Goal: Navigation & Orientation: Find specific page/section

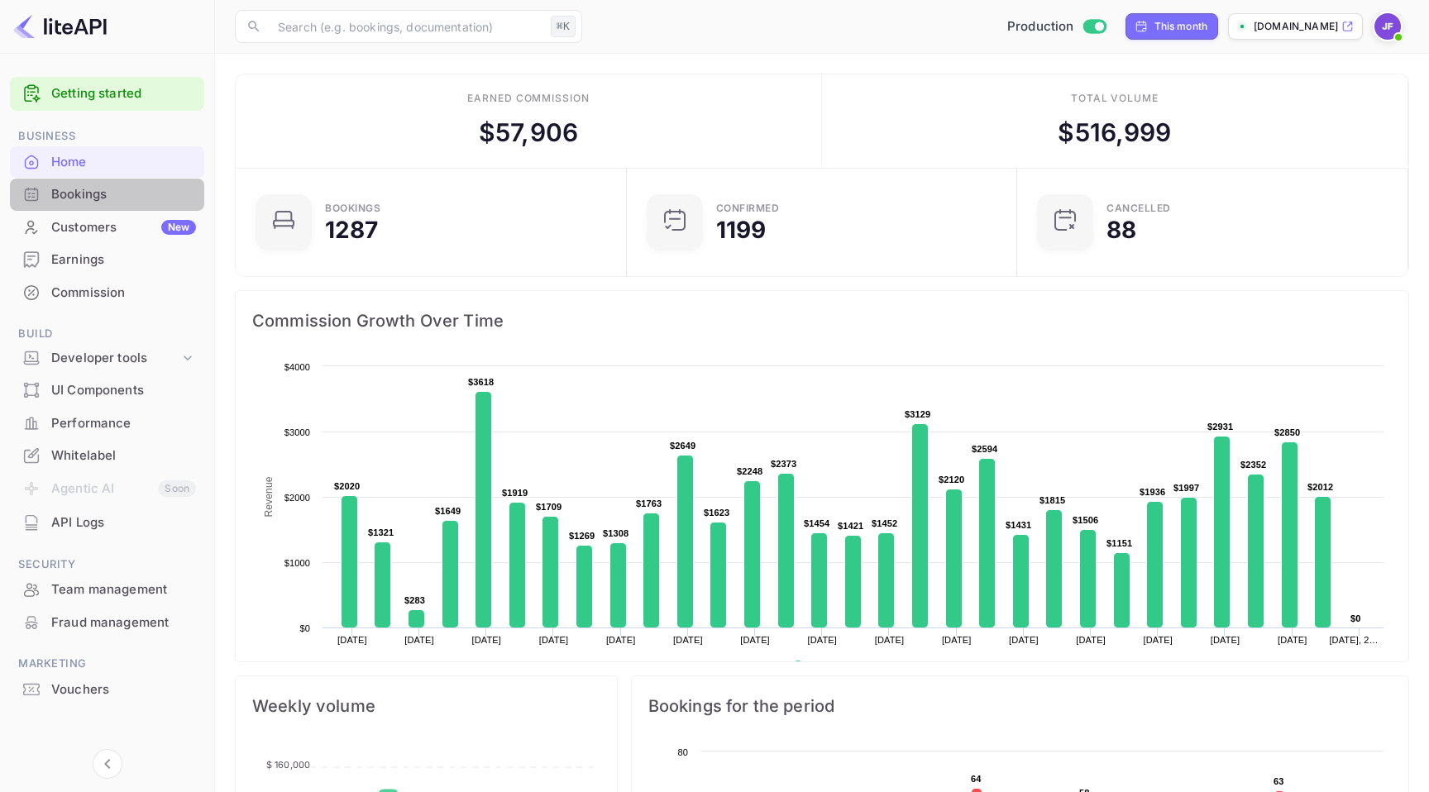
click at [122, 197] on div "Bookings" at bounding box center [123, 194] width 145 height 19
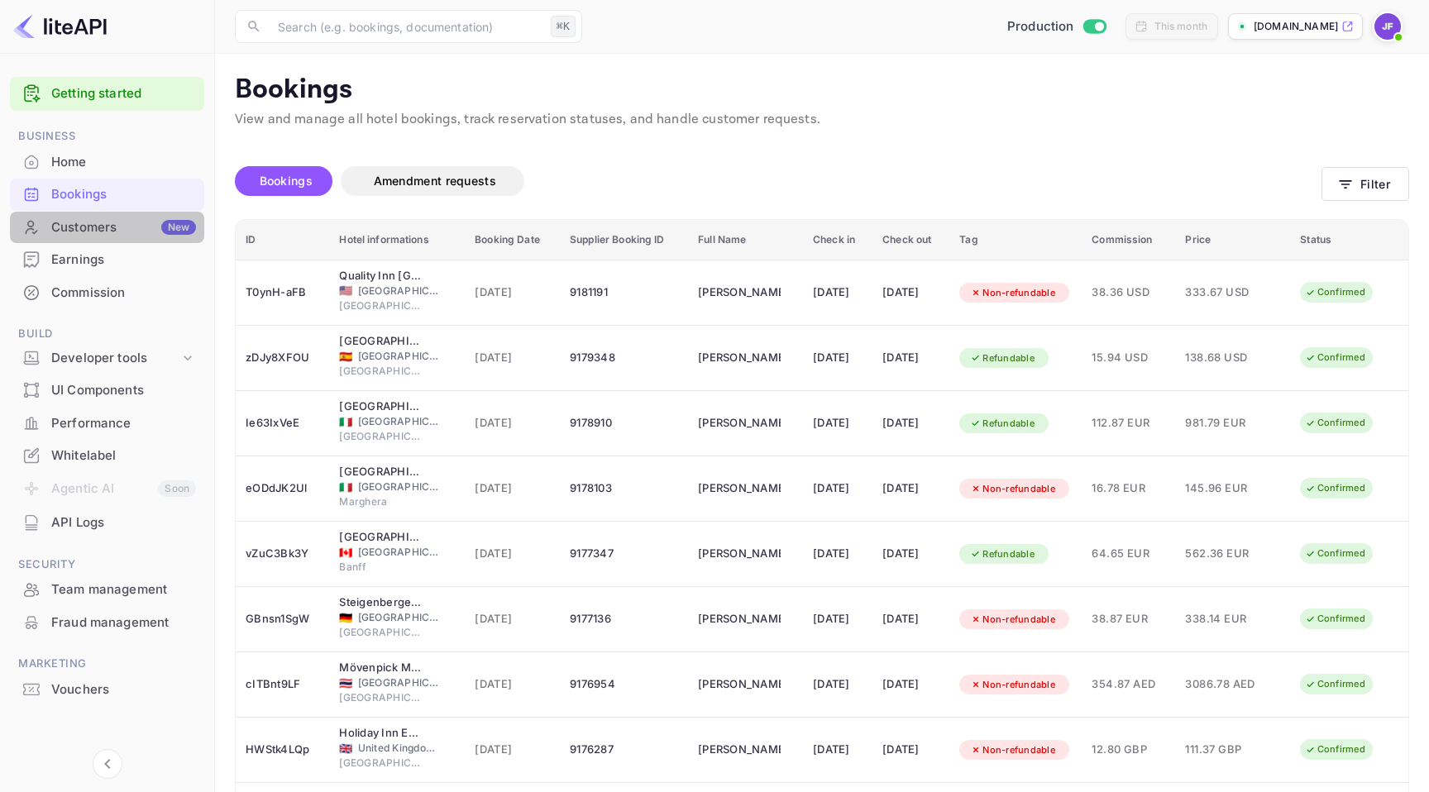
click at [107, 228] on div "Customers New" at bounding box center [123, 227] width 145 height 19
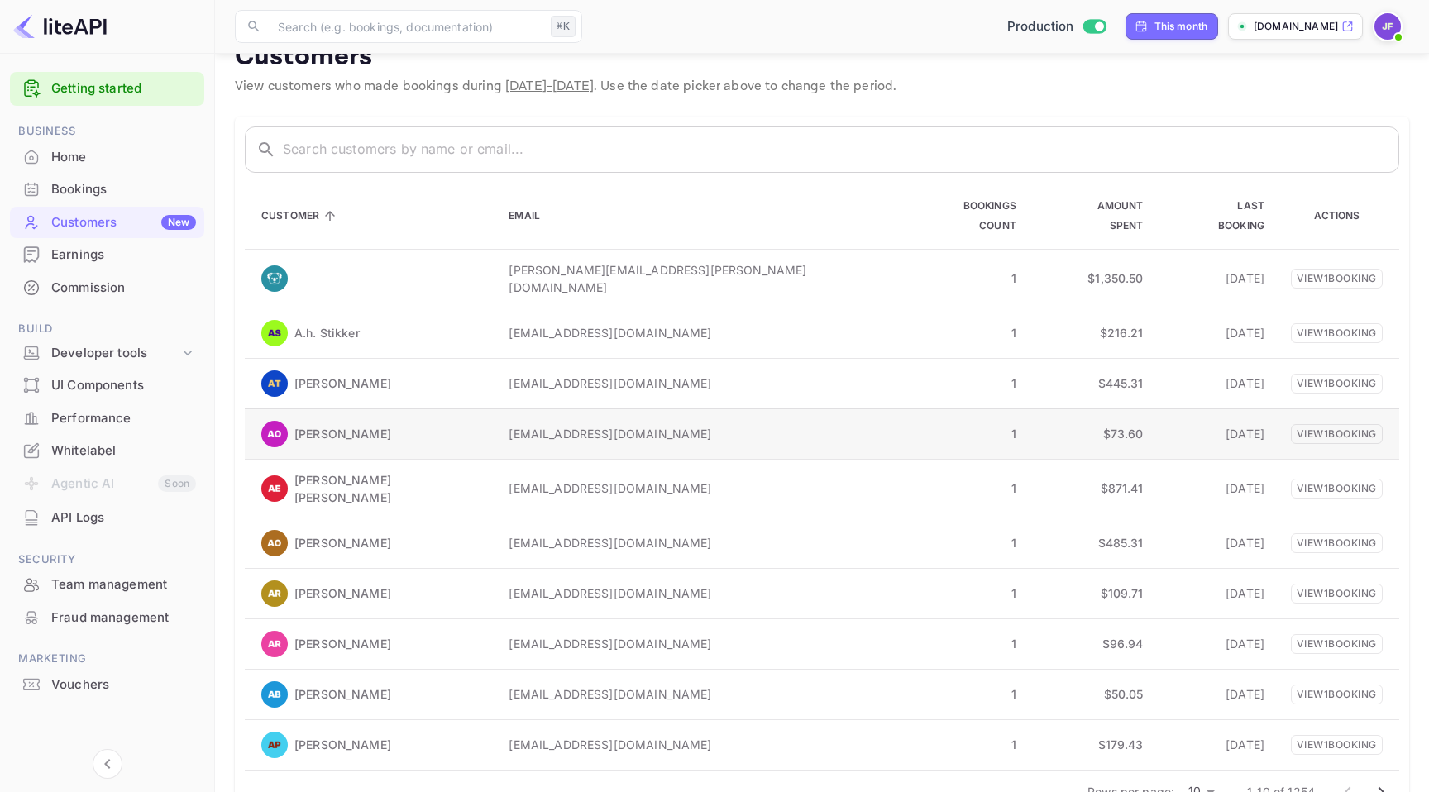
scroll to position [48, 0]
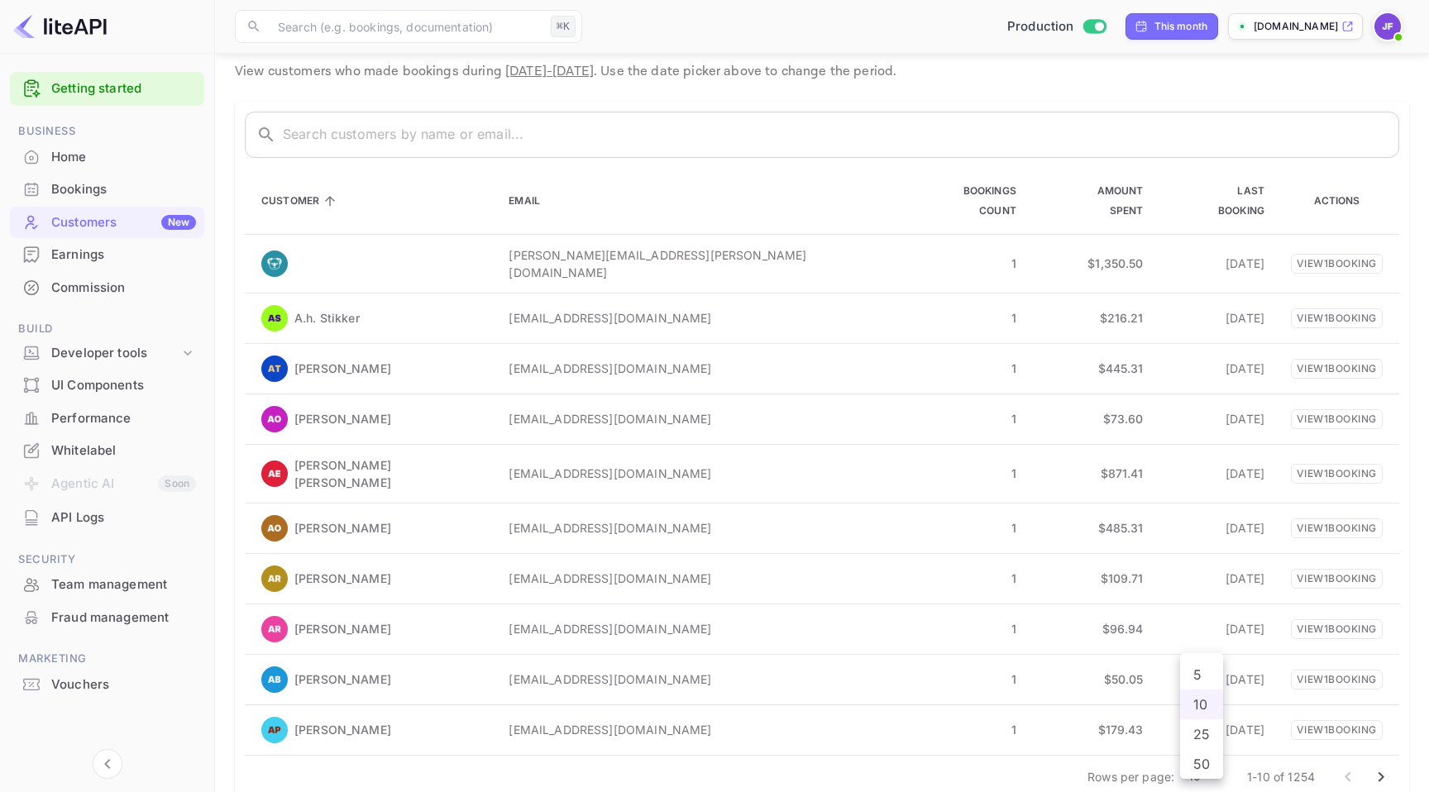
click at [1187, 744] on body "Getting started Business Home Bookings Customers New Earnings Commission Build …" at bounding box center [714, 390] width 1429 height 877
click at [1196, 756] on li "50" at bounding box center [1201, 764] width 43 height 30
type input "50"
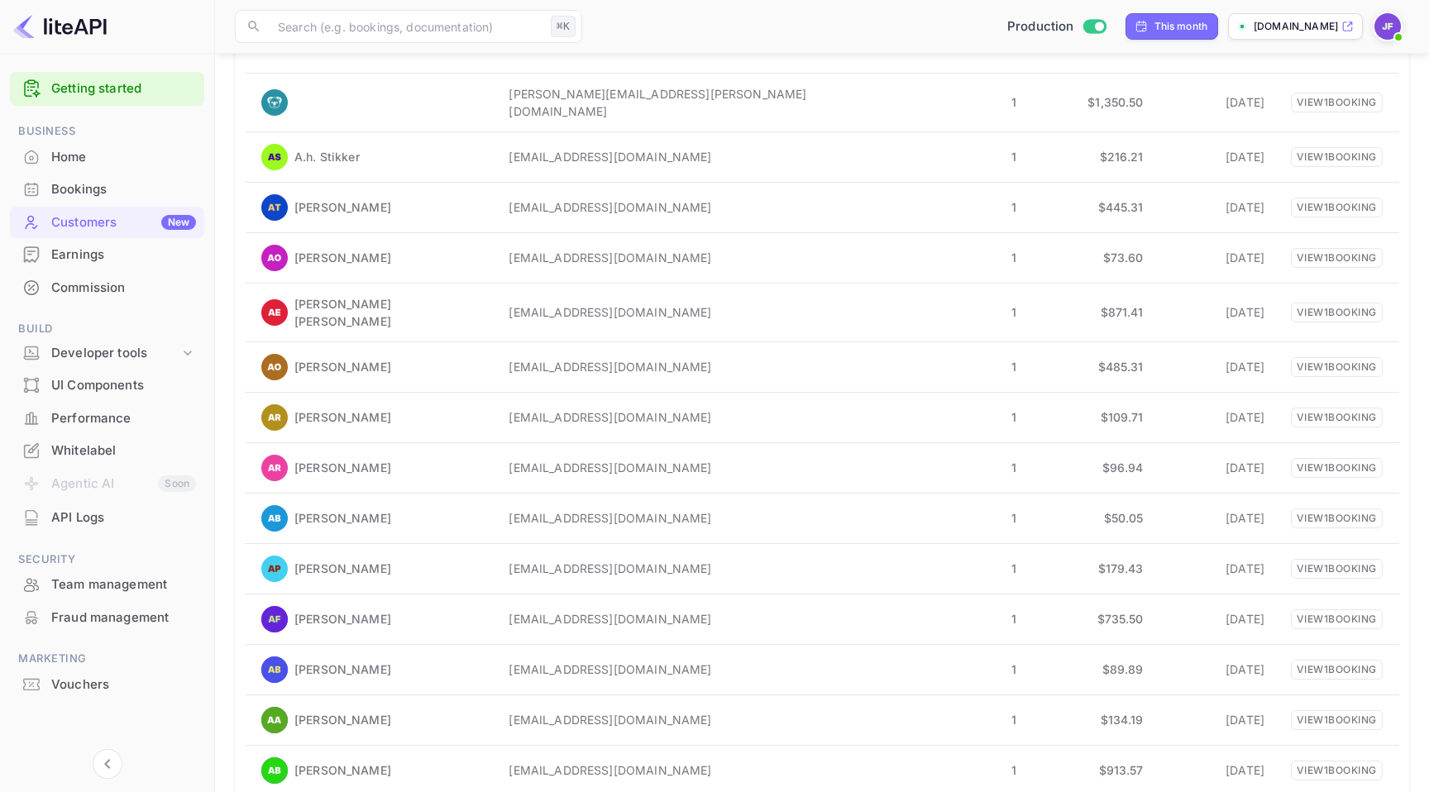
scroll to position [0, 0]
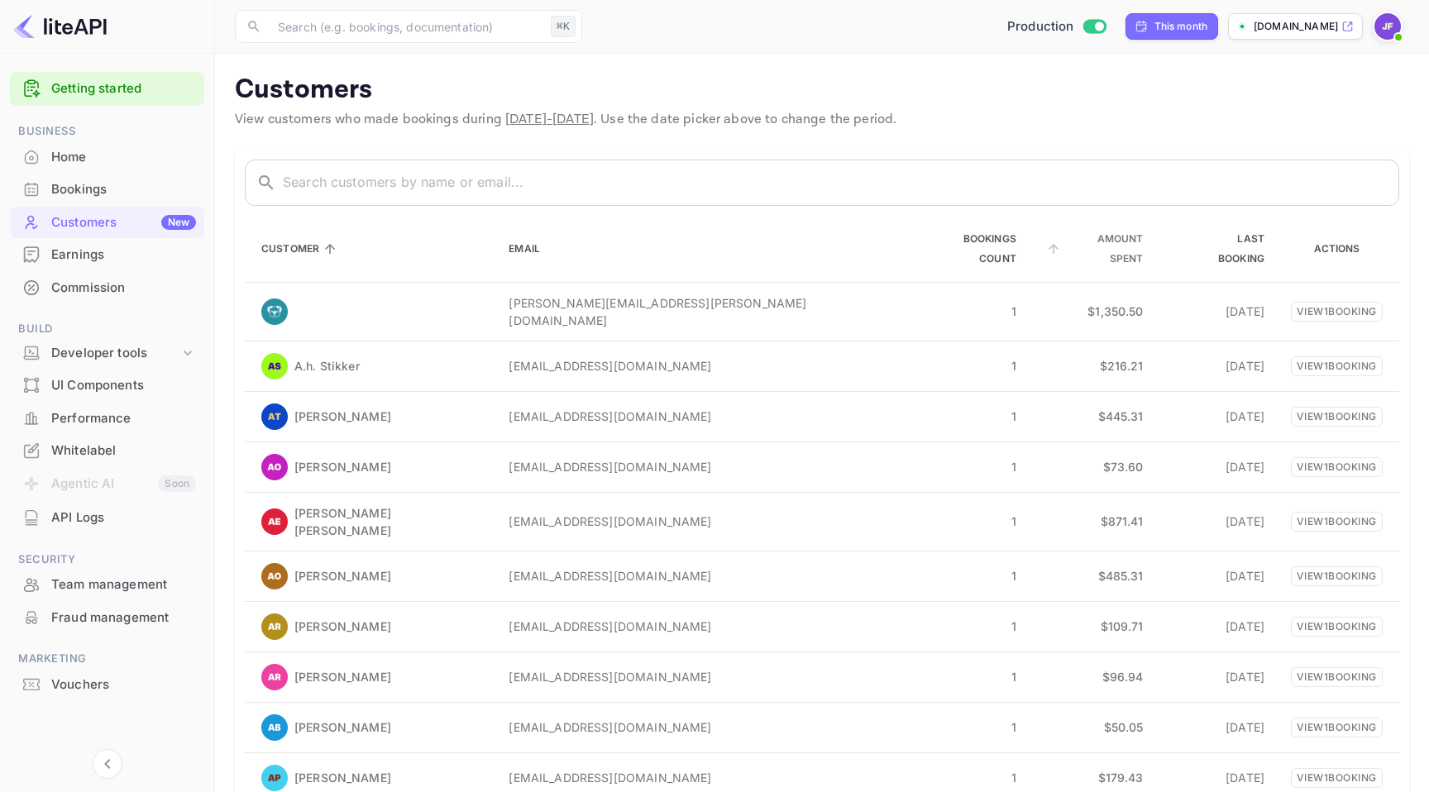
click at [1046, 242] on icon at bounding box center [1053, 249] width 15 height 15
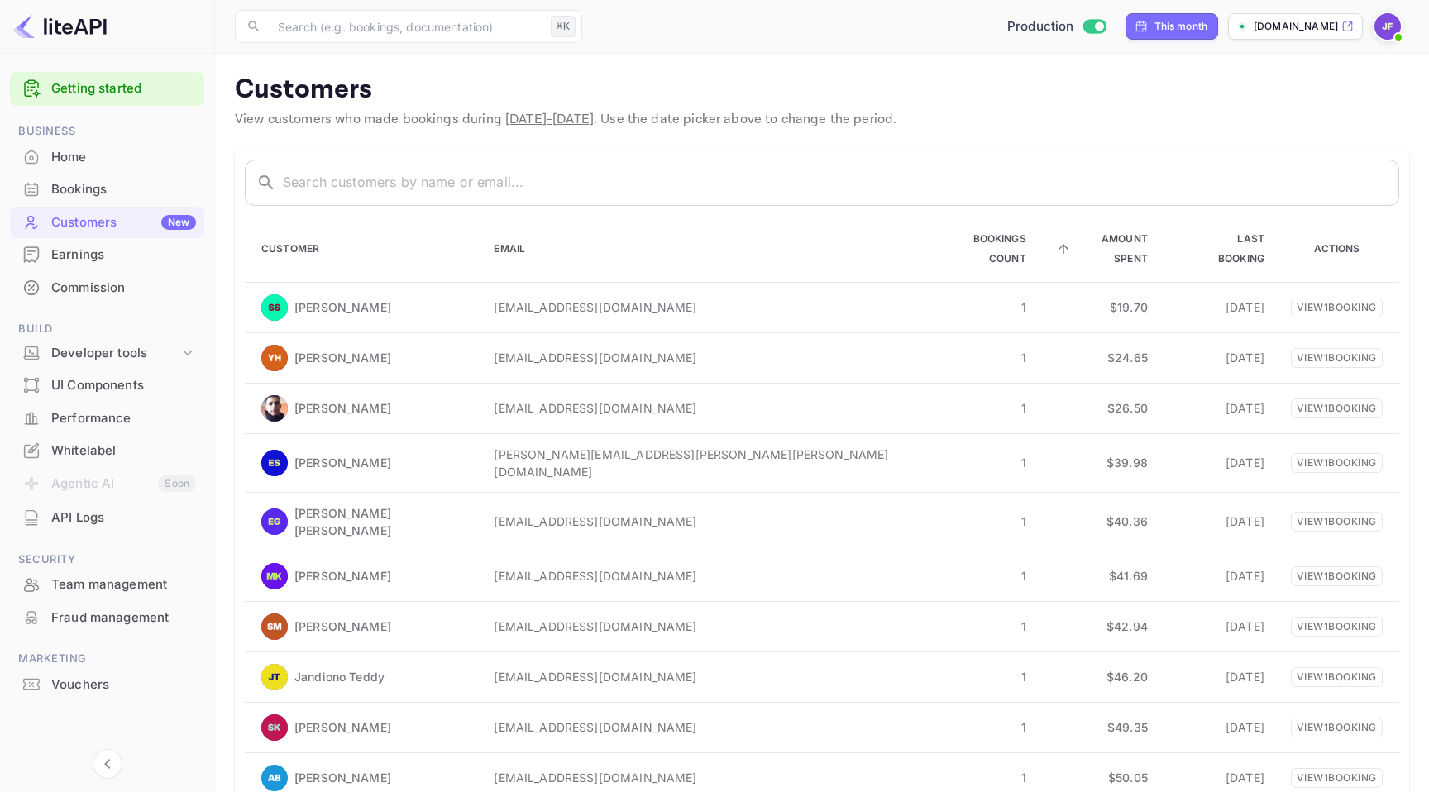
click at [1053, 237] on span "Amount Spent" at bounding box center [1100, 249] width 95 height 40
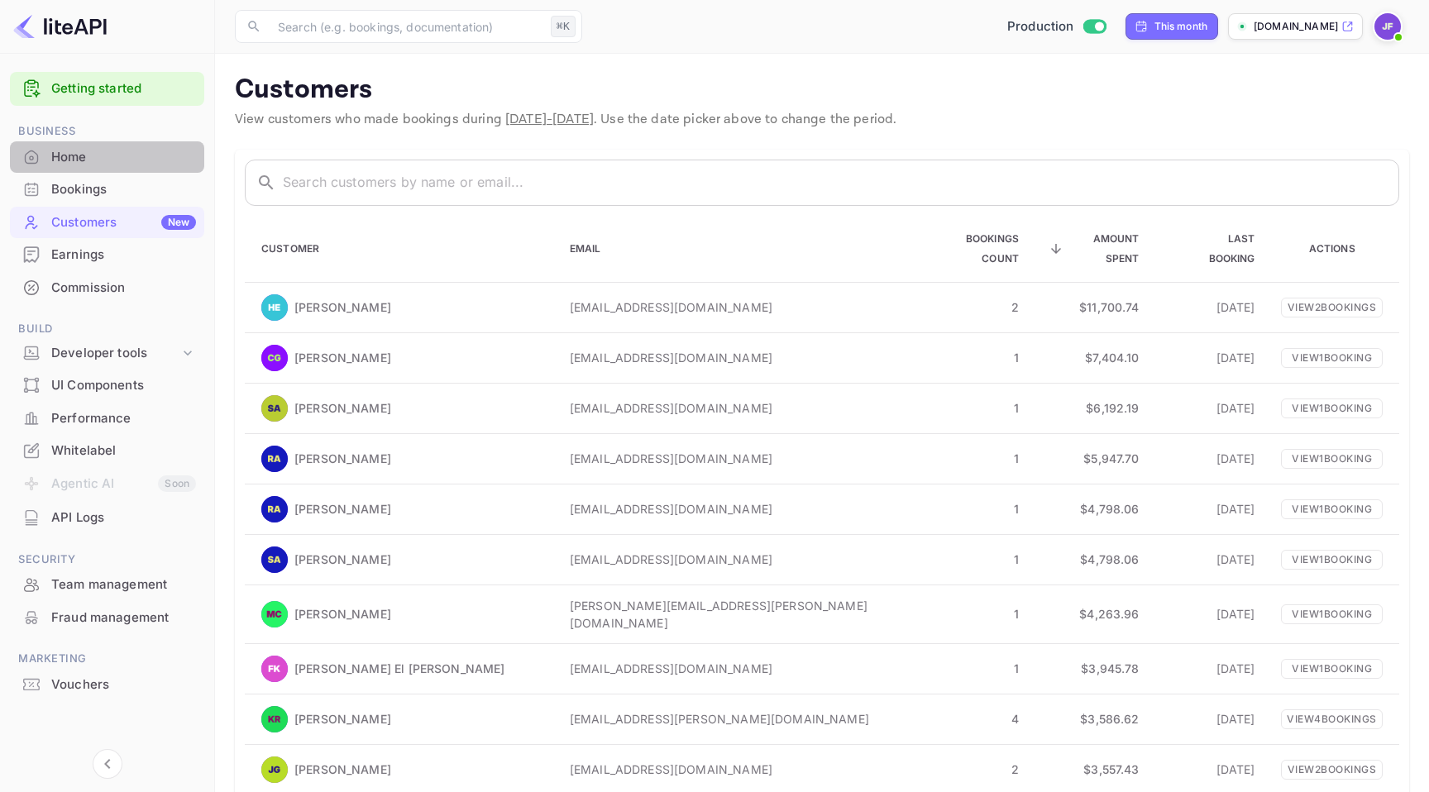
click at [142, 155] on div "Home" at bounding box center [123, 157] width 145 height 19
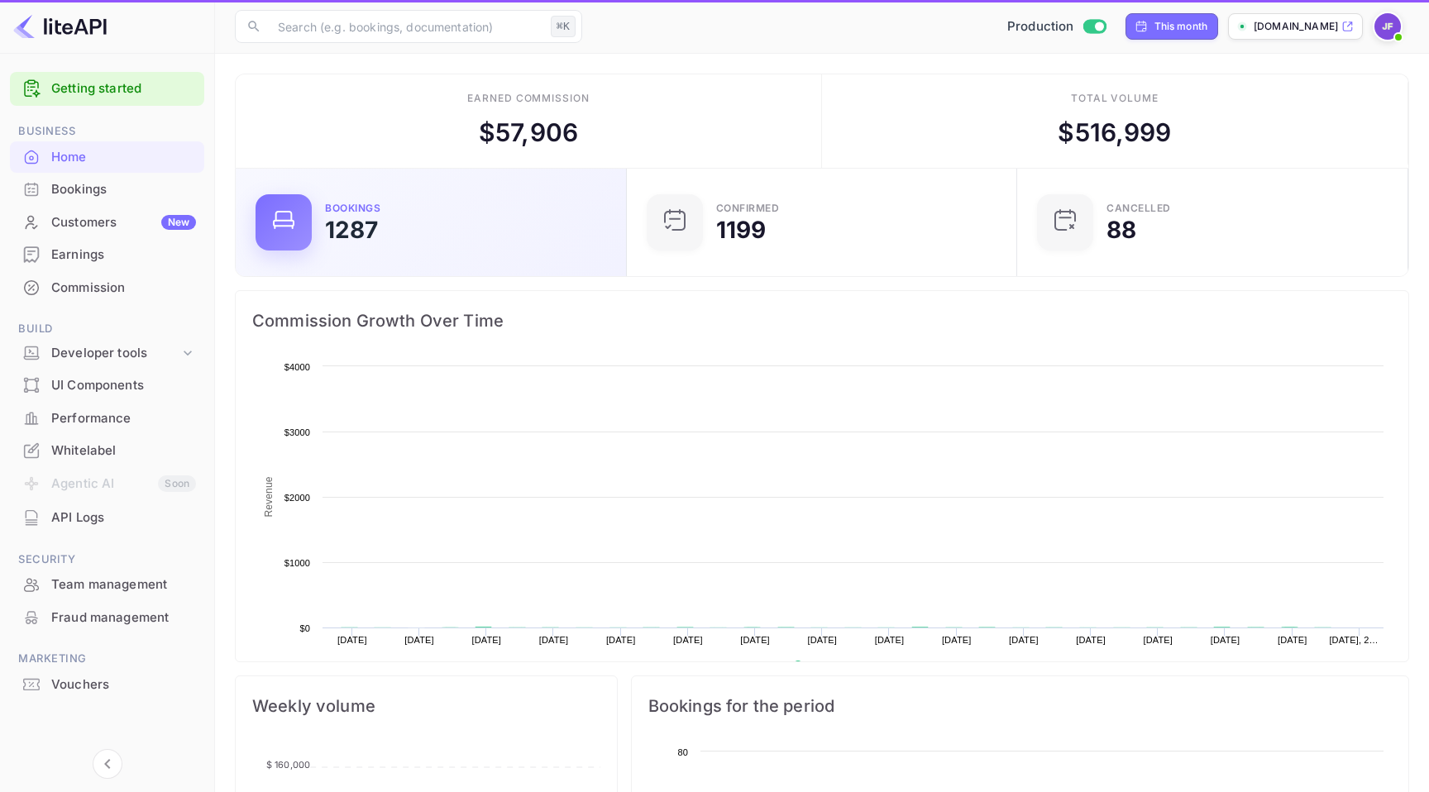
scroll to position [269, 381]
